Goal: Use online tool/utility: Utilize a website feature to perform a specific function

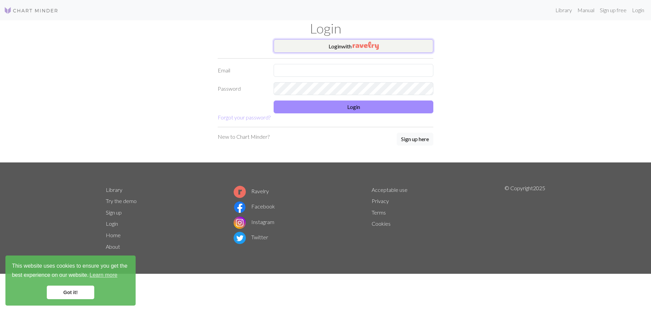
click at [347, 46] on button "Login with" at bounding box center [353, 46] width 160 height 14
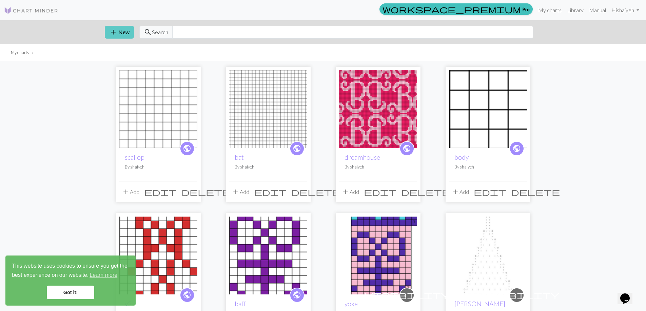
click at [114, 32] on span "add" at bounding box center [113, 31] width 8 height 9
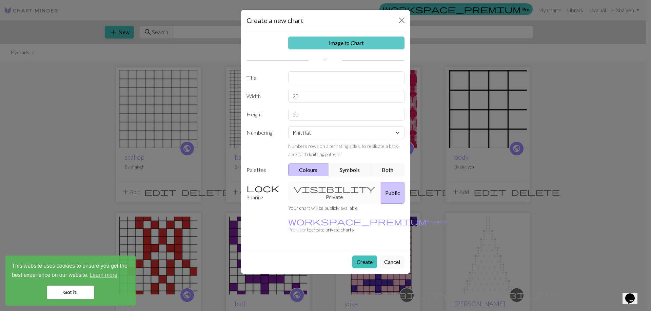
click at [339, 45] on link "Image to Chart" at bounding box center [346, 43] width 117 height 13
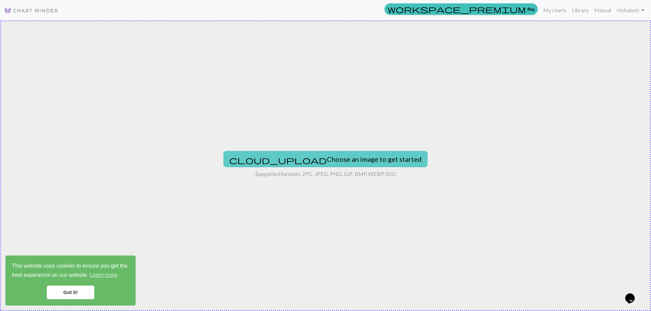
click at [341, 162] on button "cloud_upload Choose an image to get started" at bounding box center [325, 159] width 204 height 16
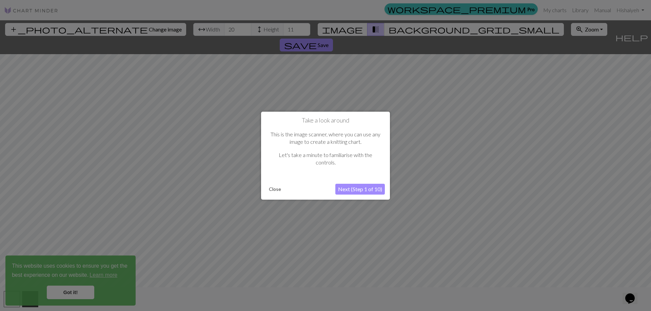
click at [358, 191] on button "Next (Step 1 of 10)" at bounding box center [359, 189] width 49 height 11
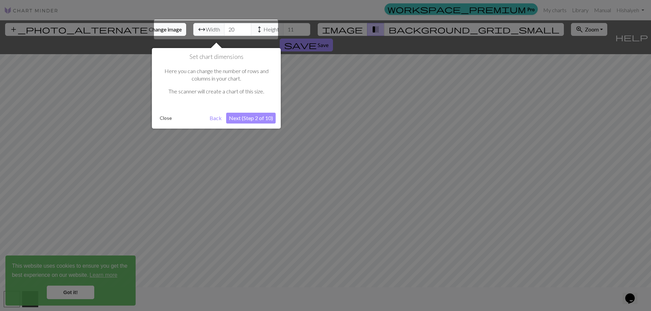
click at [245, 117] on button "Next (Step 2 of 10)" at bounding box center [250, 118] width 49 height 11
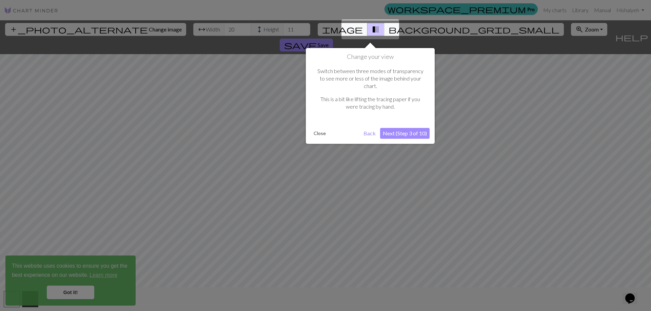
click at [425, 128] on button "Next (Step 3 of 10)" at bounding box center [404, 133] width 49 height 11
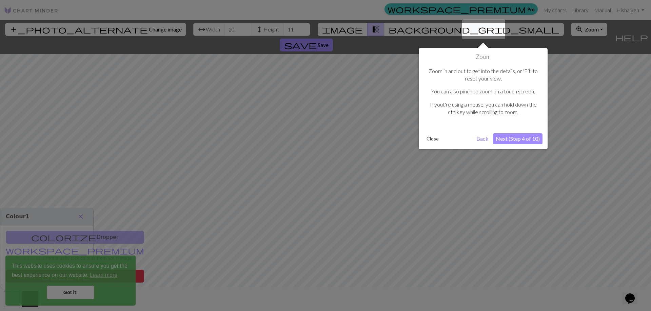
click at [520, 140] on button "Next (Step 4 of 10)" at bounding box center [517, 139] width 49 height 11
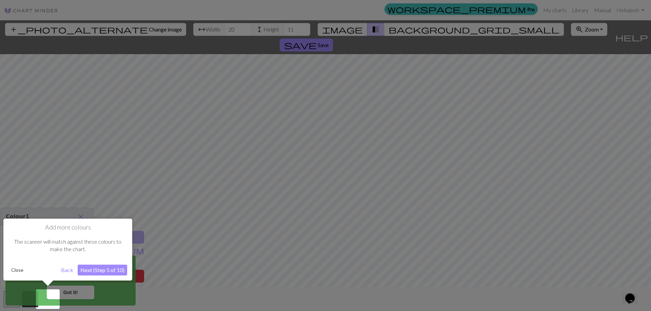
click at [108, 270] on button "Next (Step 5 of 10)" at bounding box center [102, 270] width 49 height 11
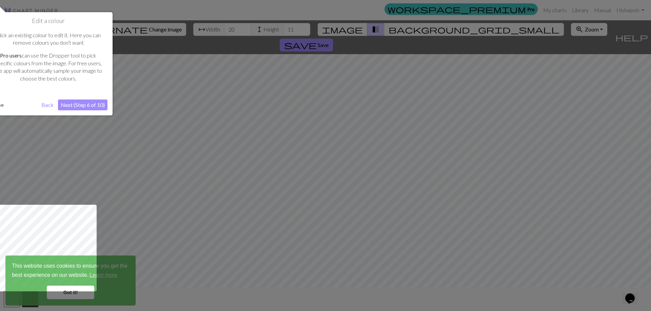
click at [84, 103] on button "Next (Step 6 of 10)" at bounding box center [82, 105] width 49 height 11
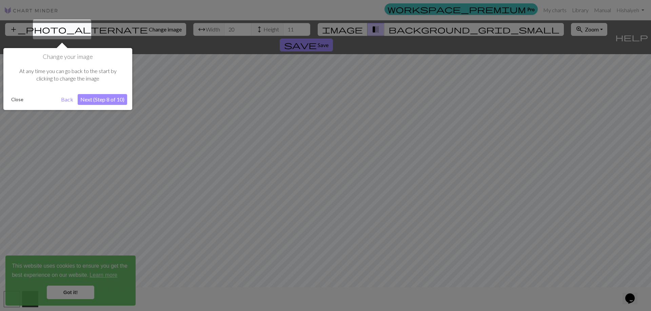
click at [97, 101] on button "Next (Step 8 of 10)" at bounding box center [102, 99] width 49 height 11
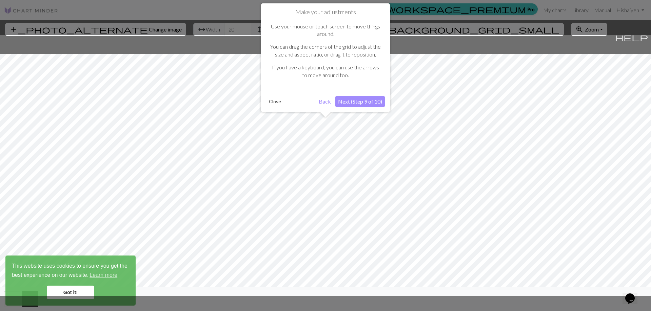
click at [361, 103] on button "Next (Step 9 of 10)" at bounding box center [359, 101] width 49 height 11
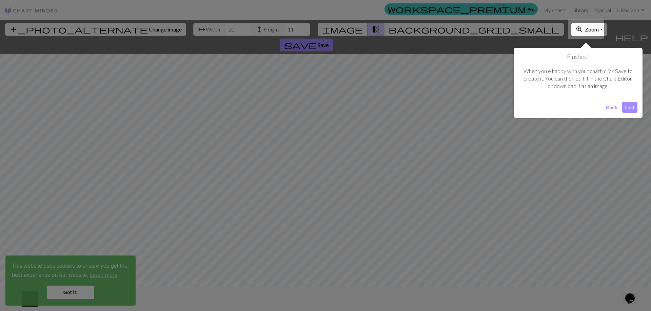
click at [631, 106] on button "Last" at bounding box center [629, 107] width 15 height 11
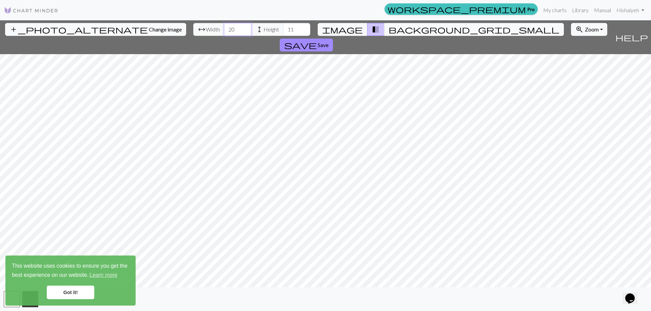
drag, startPoint x: 201, startPoint y: 29, endPoint x: 192, endPoint y: 29, distance: 8.5
click at [224, 29] on input "20" at bounding box center [237, 29] width 27 height 13
type input "63"
click at [283, 26] on input "11" at bounding box center [296, 29] width 27 height 13
click at [283, 27] on input "11" at bounding box center [296, 29] width 27 height 13
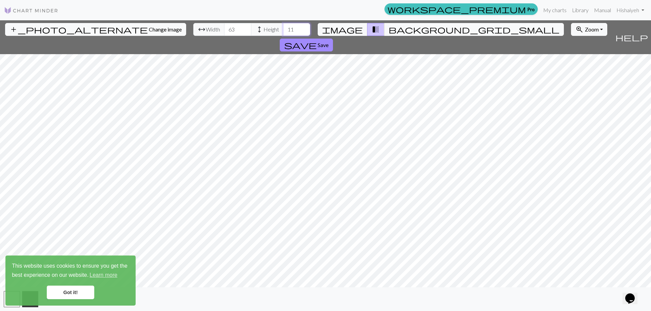
click at [283, 30] on input "11" at bounding box center [296, 29] width 27 height 13
type input "91"
click at [74, 292] on link "Got it!" at bounding box center [70, 293] width 47 height 14
